Goal: Task Accomplishment & Management: Manage account settings

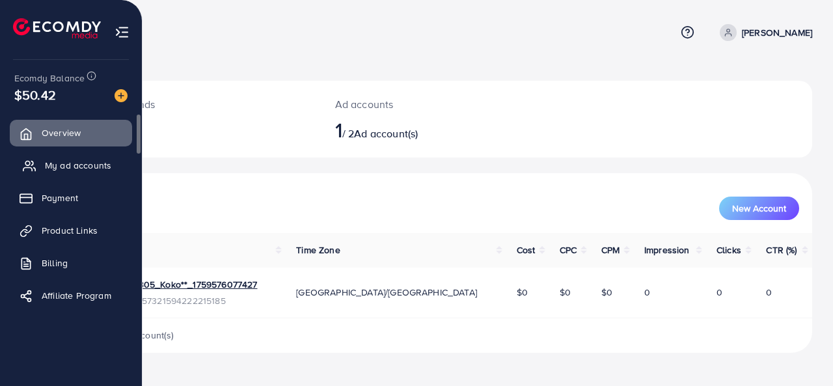
click at [61, 156] on link "My ad accounts" at bounding box center [71, 165] width 122 height 26
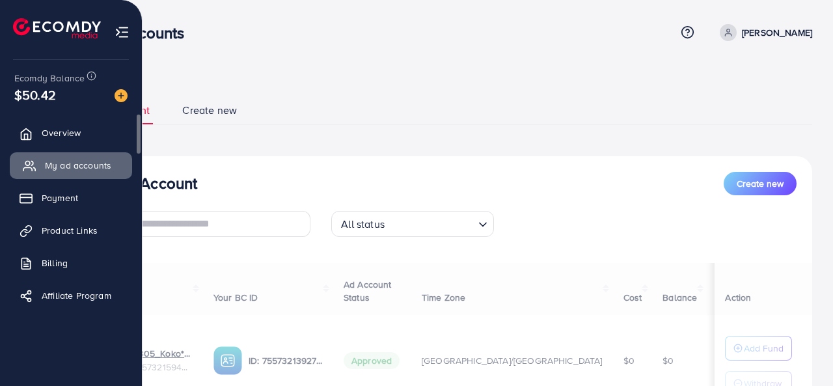
click at [61, 160] on span "My ad accounts" at bounding box center [78, 165] width 66 height 13
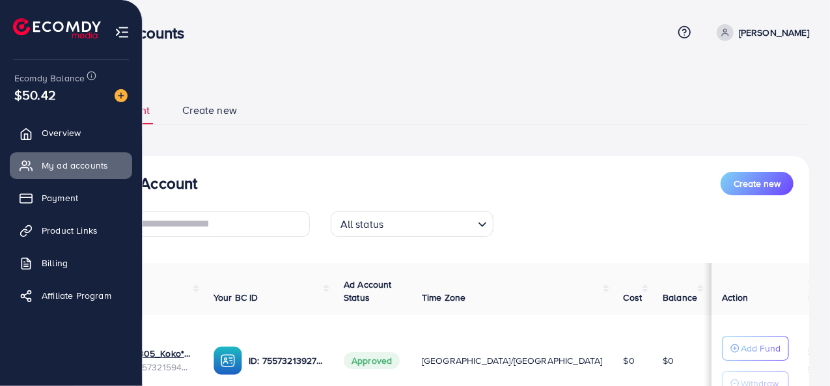
click at [111, 25] on ul at bounding box center [71, 30] width 117 height 52
click at [119, 25] on img at bounding box center [122, 32] width 15 height 15
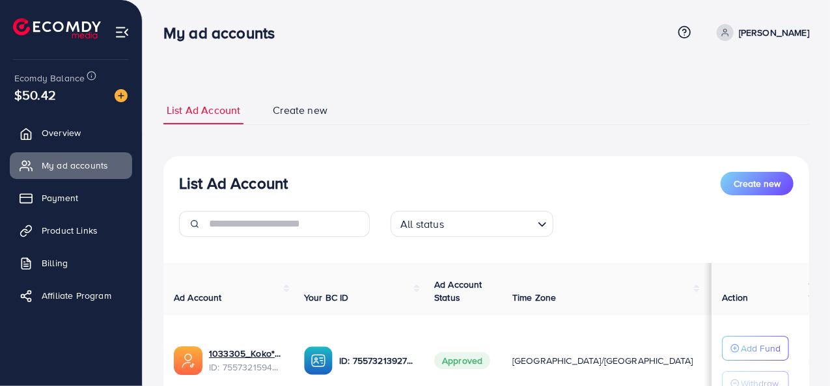
click at [318, 45] on div "My ad accounts Help Center Contact Support Term and policy About Us Rana Dilsha…" at bounding box center [486, 32] width 646 height 35
click at [149, 244] on div "List Ad Account Create new List Ad Account Create new All status Loading... Ad …" at bounding box center [487, 250] width 688 height 501
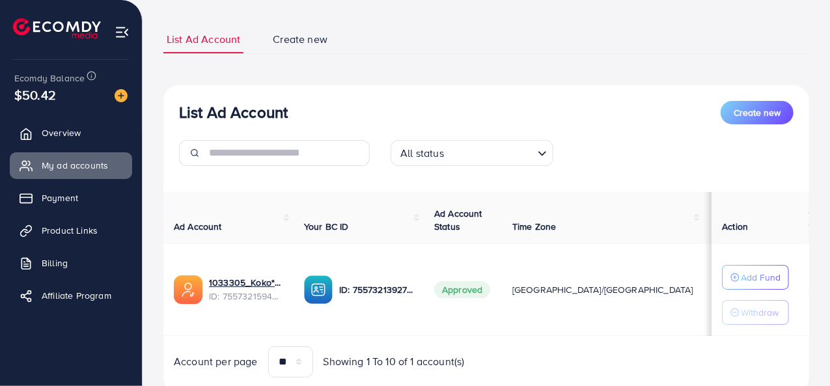
scroll to position [51, 0]
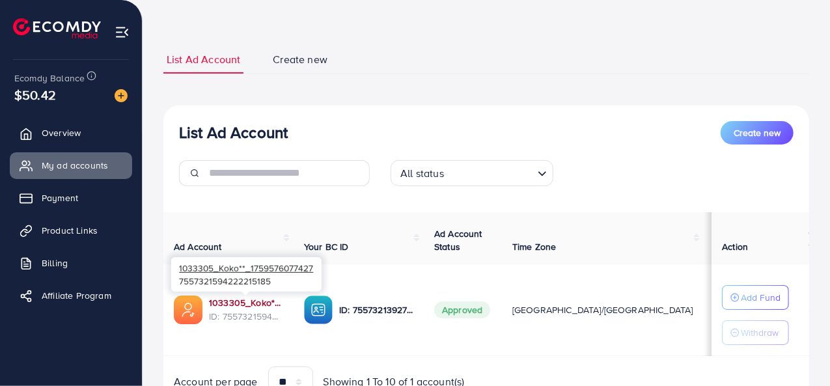
click at [254, 303] on link "1033305_Koko**_1759576077427" at bounding box center [246, 302] width 74 height 13
click at [264, 303] on link "1033305_Koko**_1759576077427" at bounding box center [246, 302] width 74 height 13
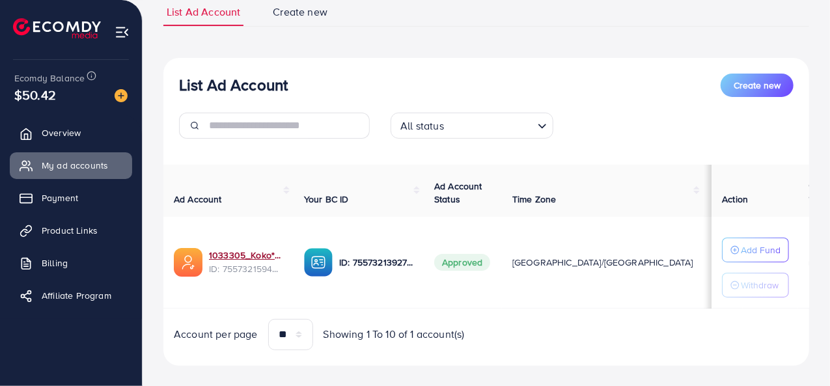
scroll to position [116, 0]
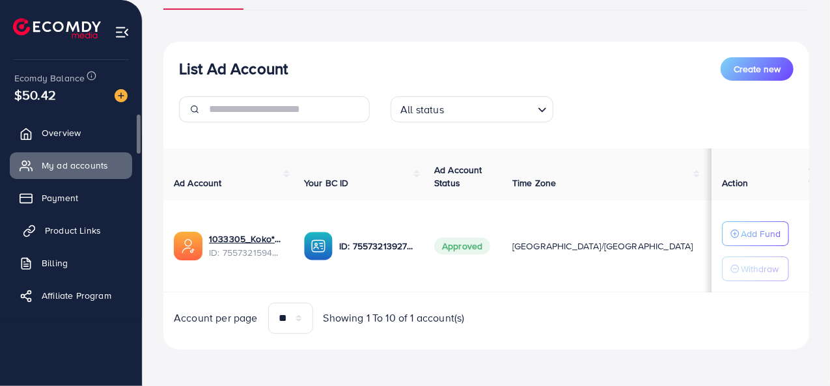
click at [35, 221] on link "Product Links" at bounding box center [71, 230] width 122 height 26
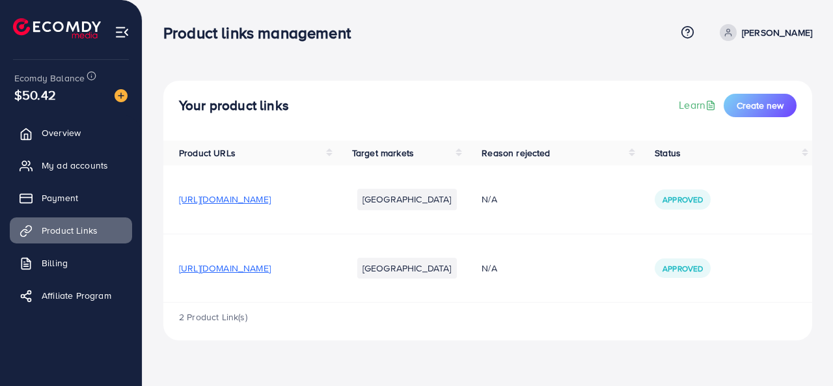
click at [225, 270] on span "[URL][DOMAIN_NAME]" at bounding box center [225, 268] width 92 height 13
click at [94, 161] on span "My ad accounts" at bounding box center [78, 165] width 66 height 13
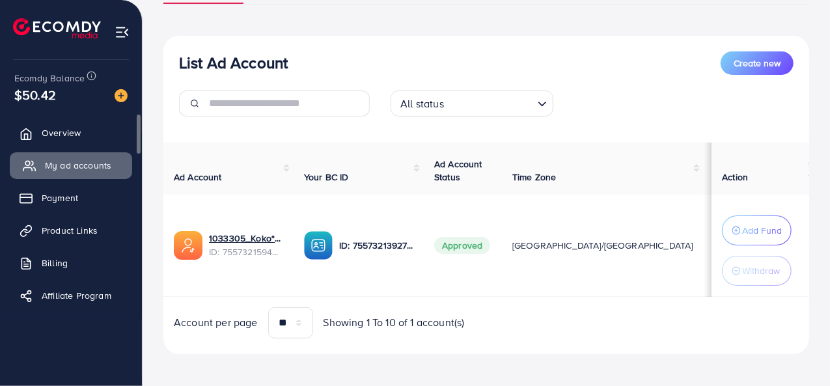
scroll to position [126, 0]
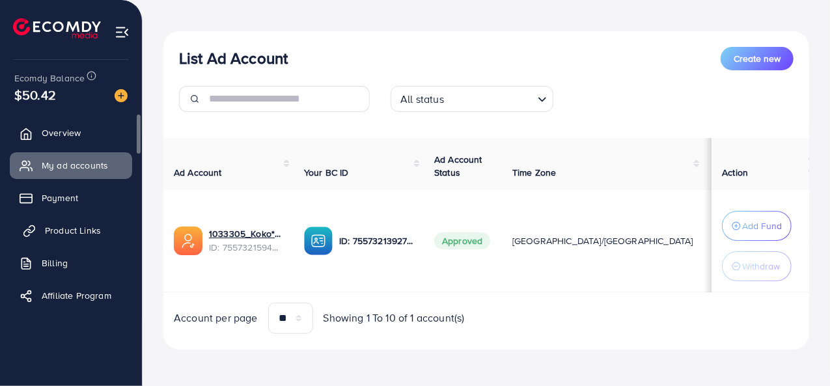
click at [43, 222] on link "Product Links" at bounding box center [71, 230] width 122 height 26
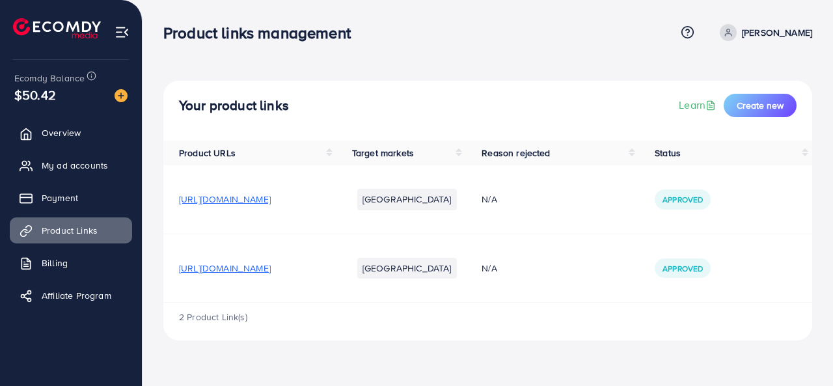
click at [271, 264] on span "[URL][DOMAIN_NAME]" at bounding box center [225, 268] width 92 height 13
click at [69, 172] on link "My ad accounts" at bounding box center [71, 165] width 122 height 26
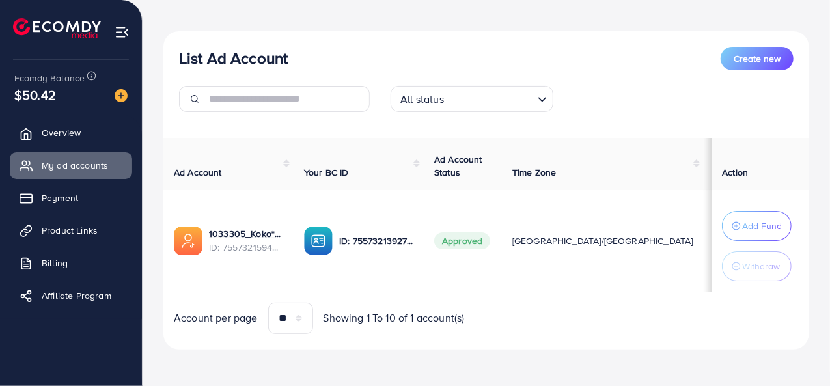
scroll to position [126, 0]
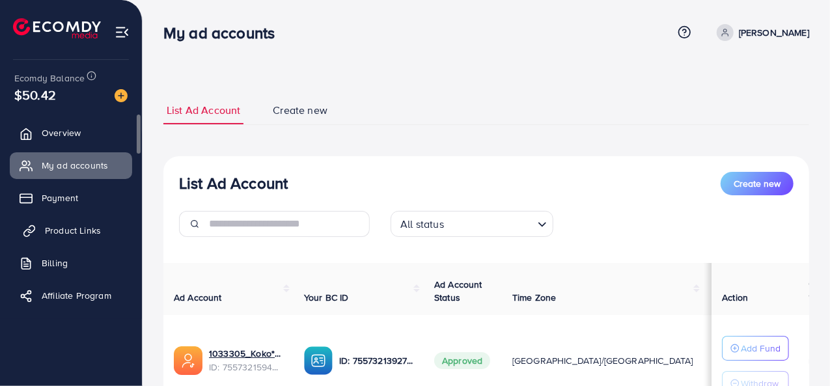
click at [68, 230] on span "Product Links" at bounding box center [73, 230] width 56 height 13
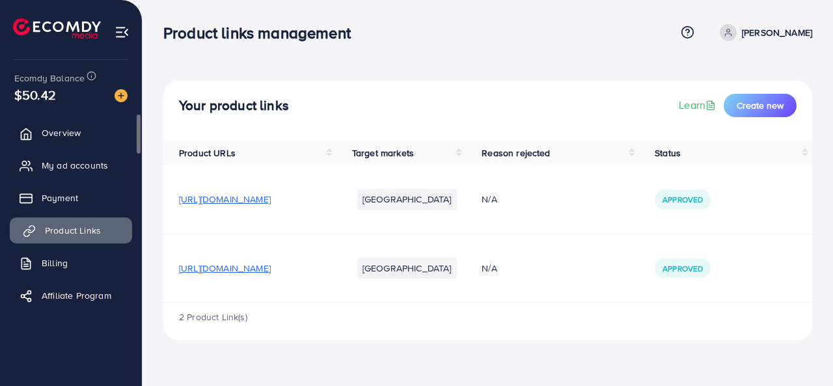
scroll to position [3, 0]
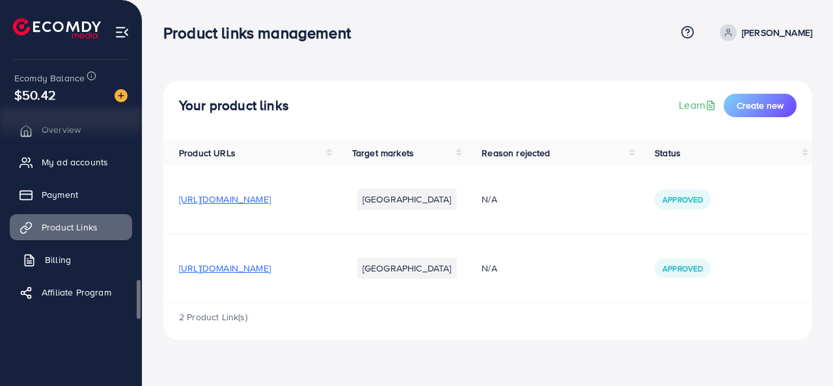
click at [55, 262] on span "Billing" at bounding box center [58, 259] width 26 height 13
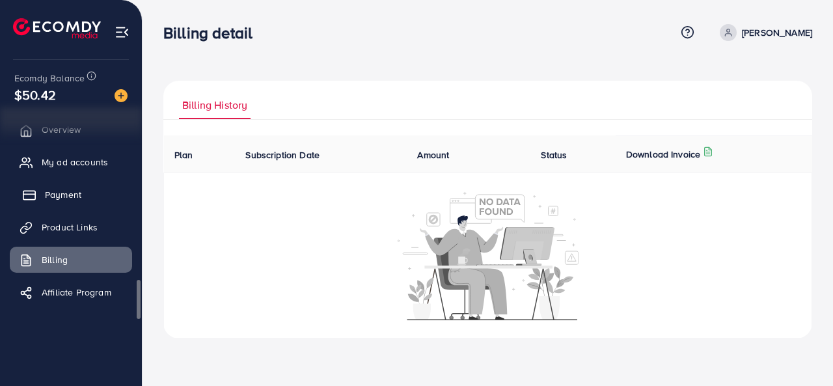
click at [66, 207] on link "Payment" at bounding box center [71, 195] width 122 height 26
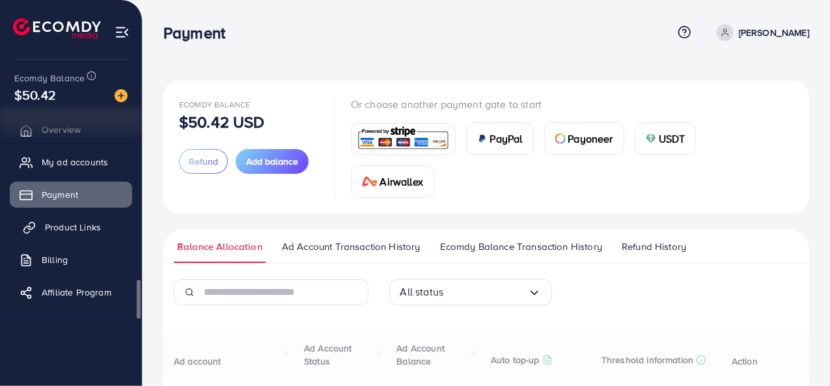
click at [68, 227] on span "Product Links" at bounding box center [73, 227] width 56 height 13
